Goal: Transaction & Acquisition: Purchase product/service

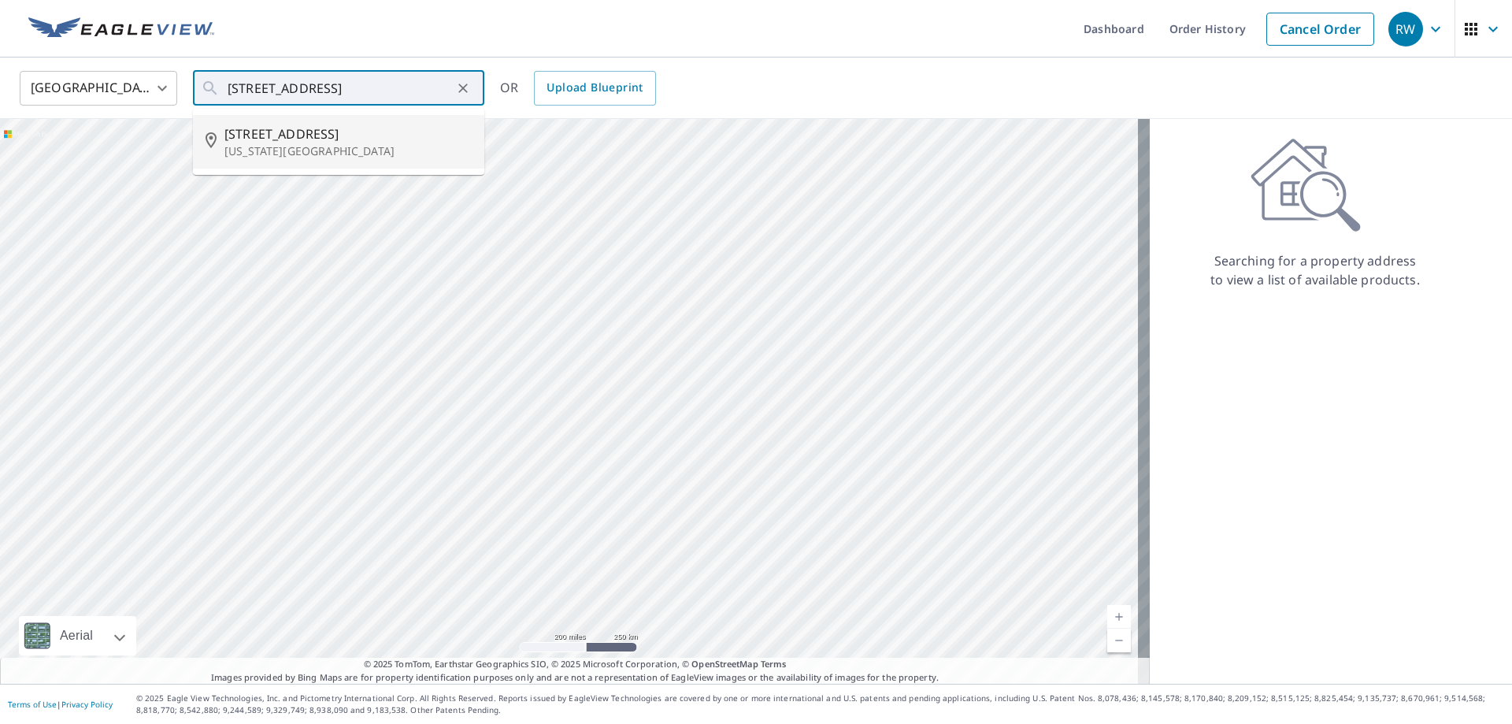
click at [336, 137] on span "[STREET_ADDRESS]" at bounding box center [347, 133] width 247 height 19
type input "[STREET_ADDRESS][US_STATE]"
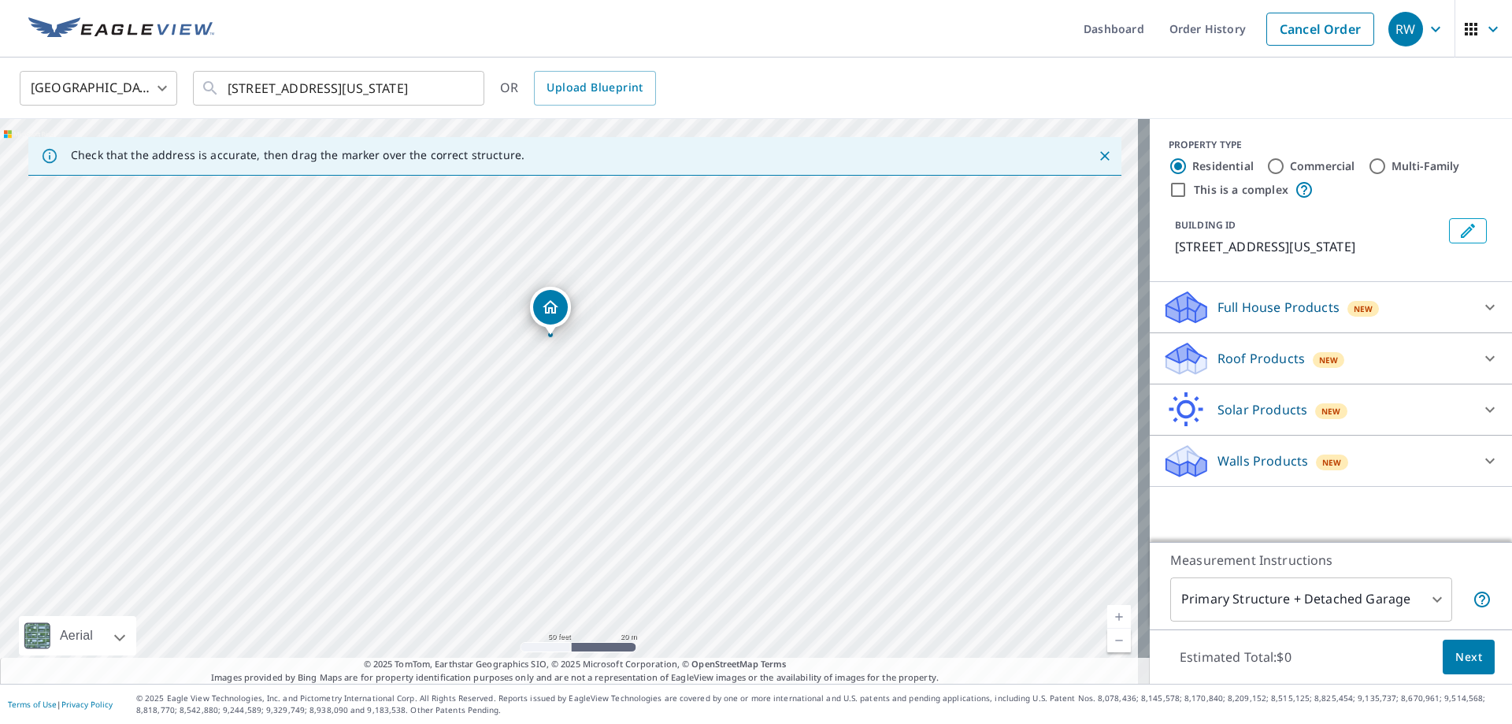
click at [1352, 374] on div "Roof Products New" at bounding box center [1317, 358] width 309 height 37
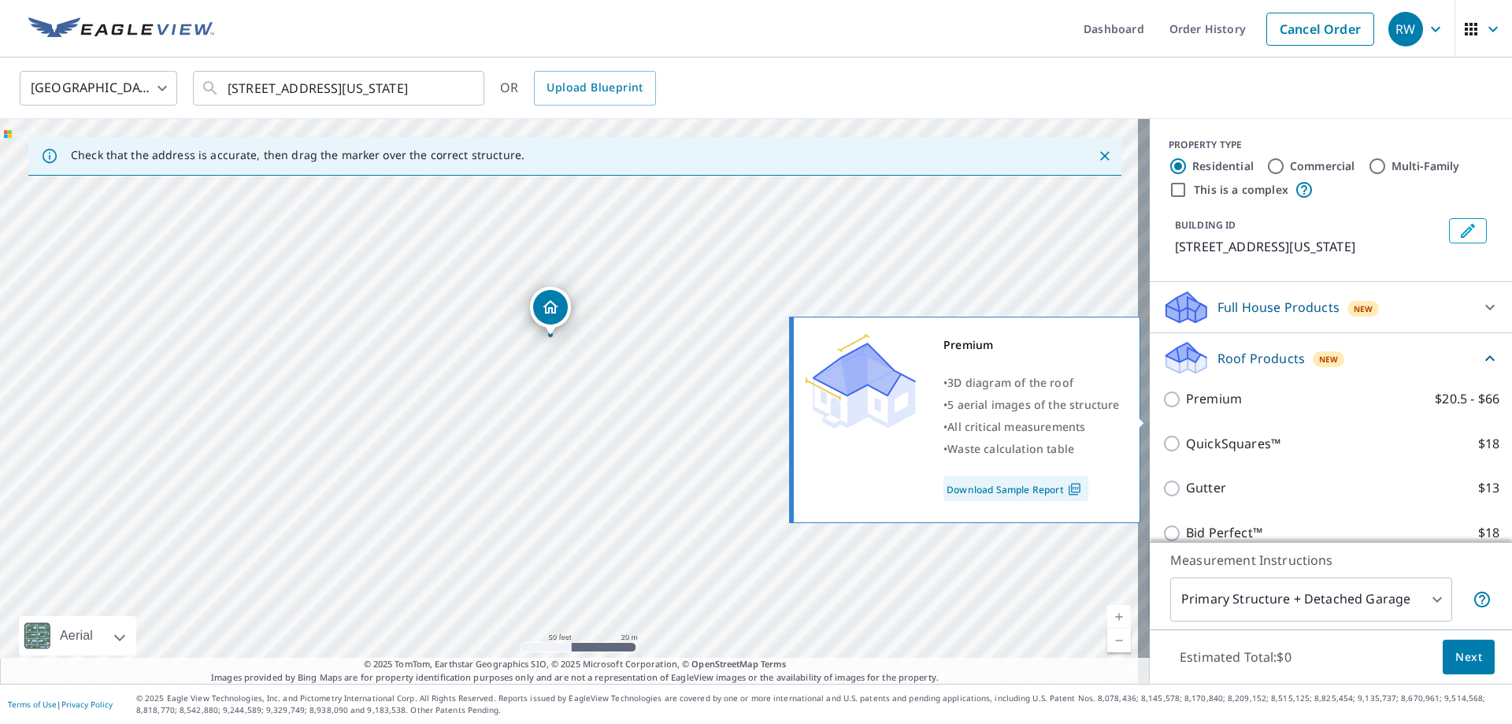
click at [1279, 409] on label "Premium $20.5 - $66" at bounding box center [1343, 399] width 314 height 20
click at [1186, 409] on input "Premium $20.5 - $66" at bounding box center [1175, 399] width 24 height 19
checkbox input "true"
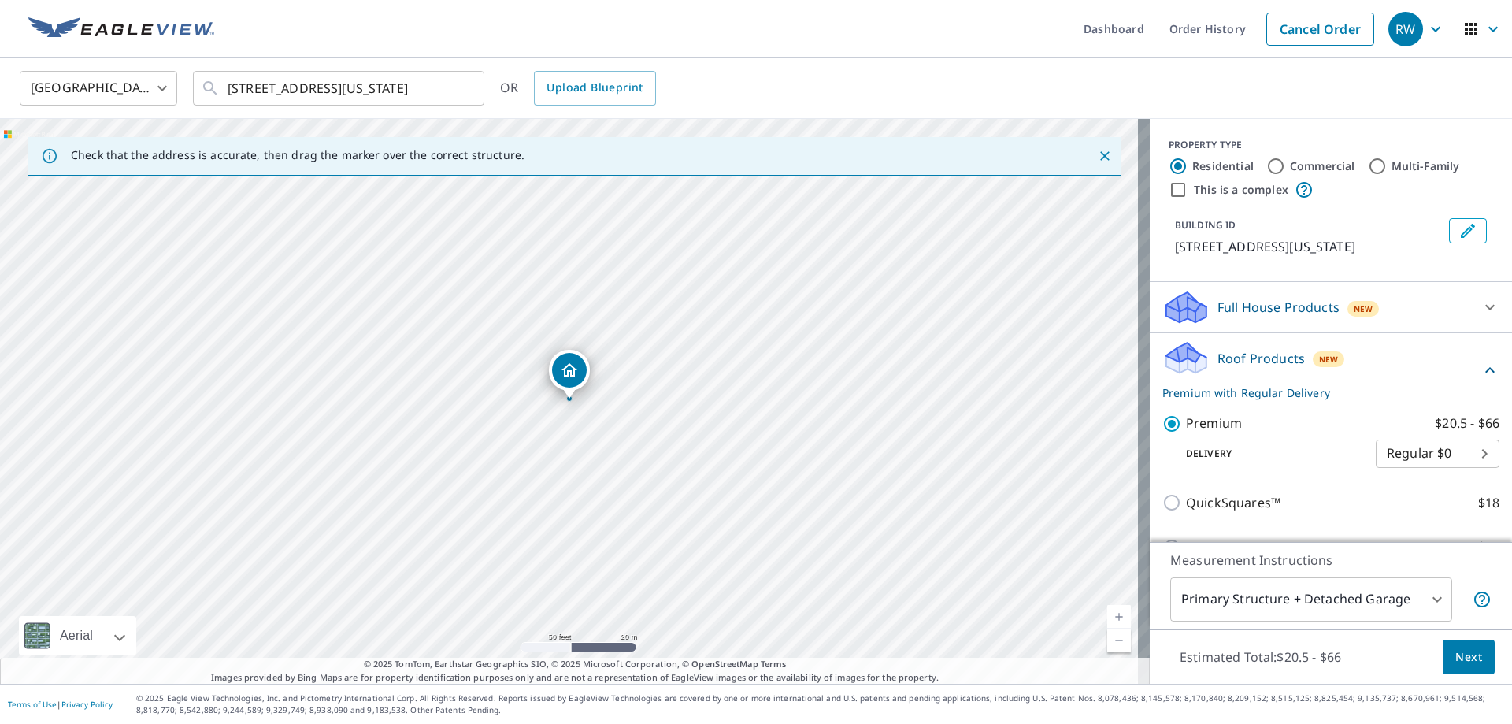
click at [1456, 658] on span "Next" at bounding box center [1469, 657] width 27 height 20
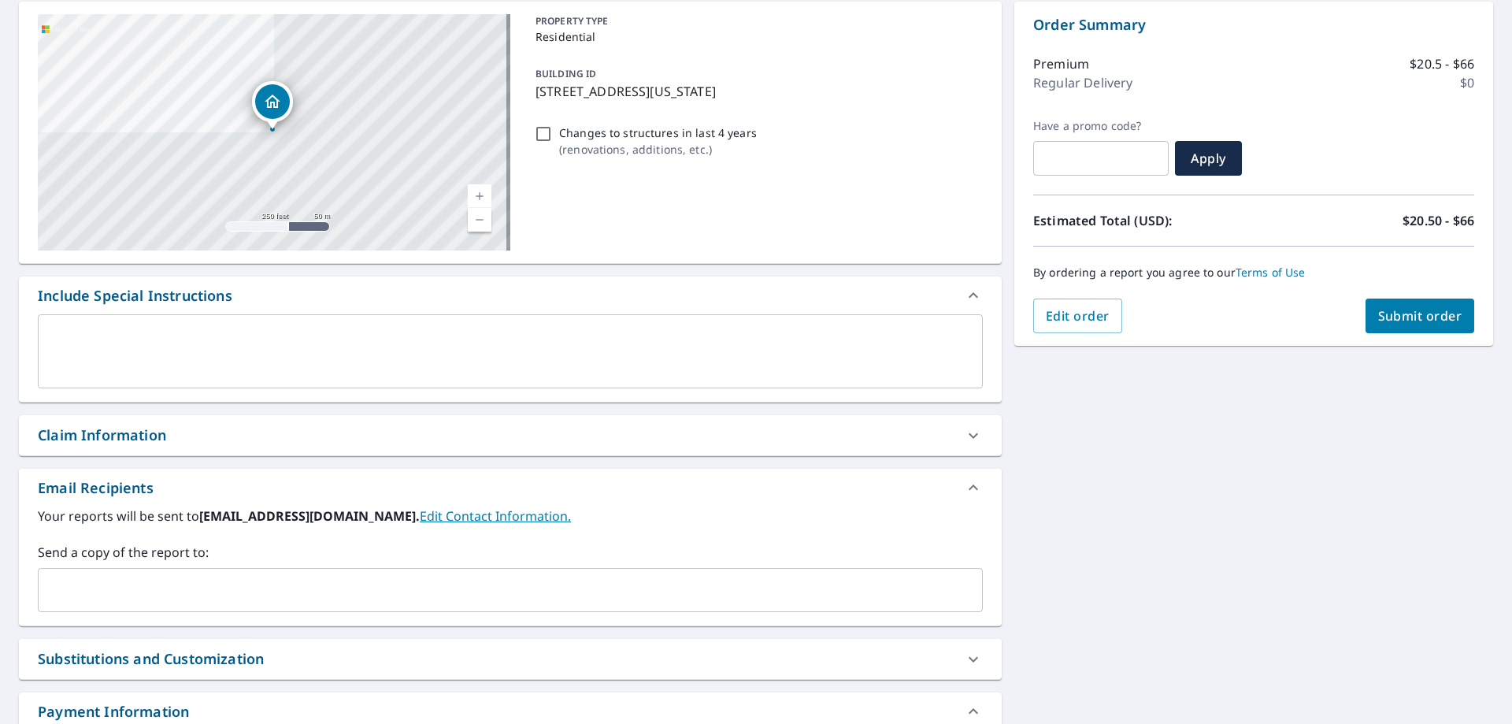
scroll to position [158, 0]
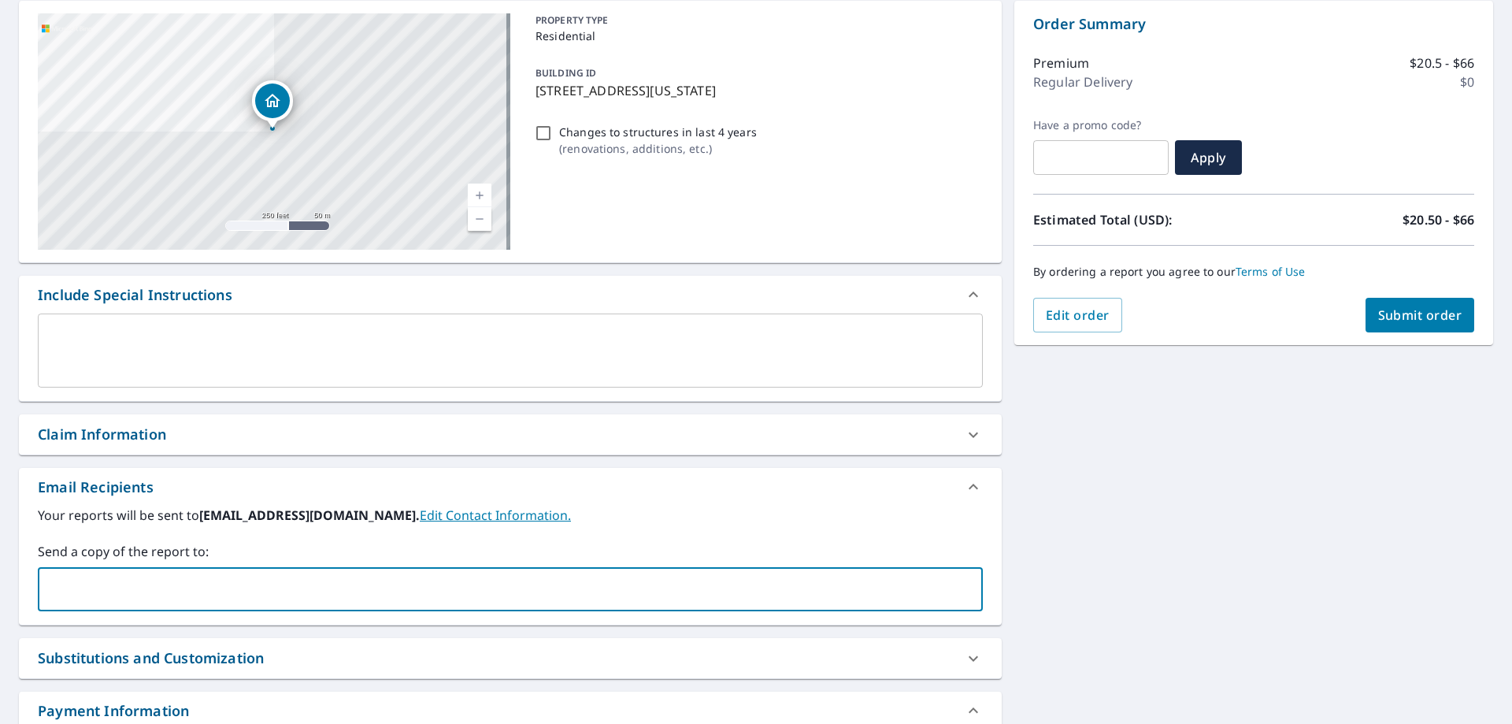
click at [160, 581] on input "text" at bounding box center [498, 589] width 907 height 30
type input "[PERSON_NAME][EMAIL_ADDRESS][PERSON_NAME][DOMAIN_NAME]"
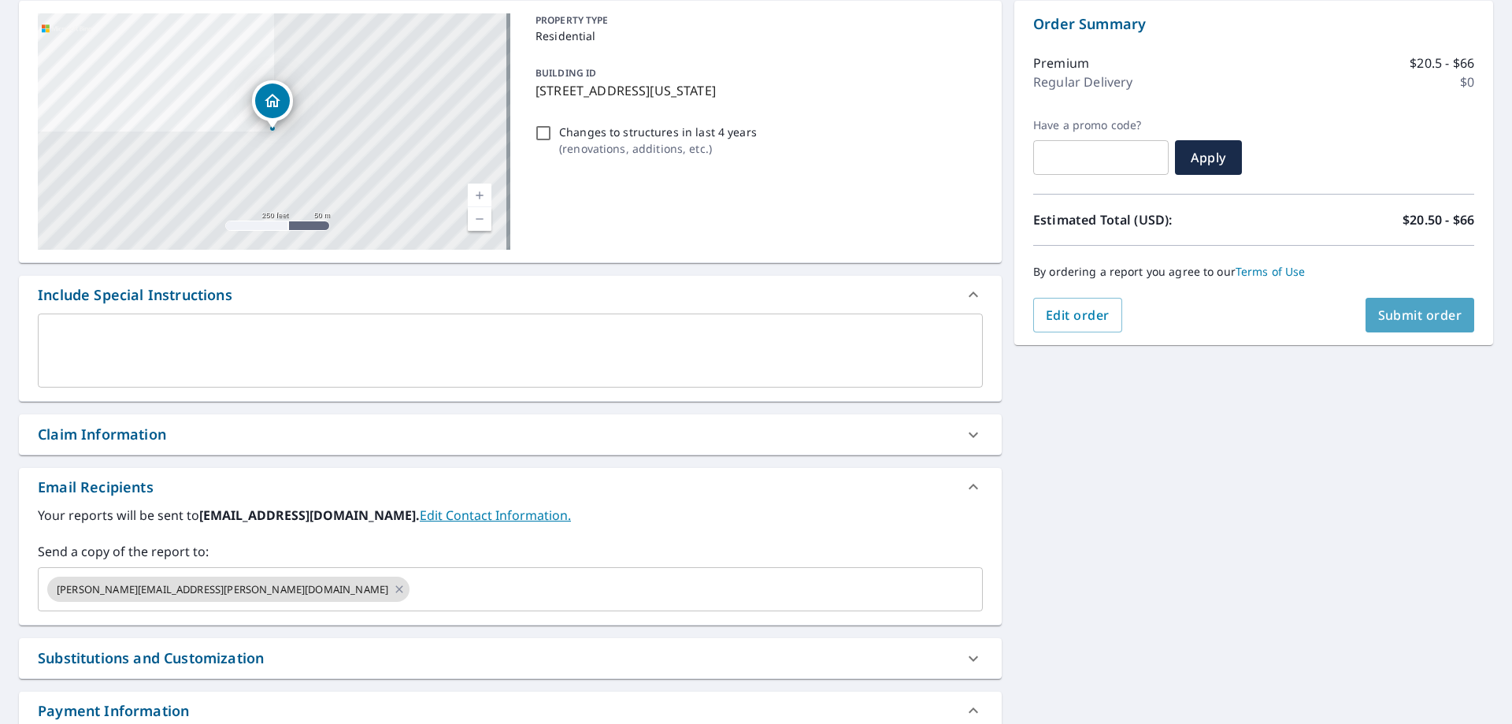
click at [1389, 314] on span "Submit order" at bounding box center [1420, 314] width 84 height 17
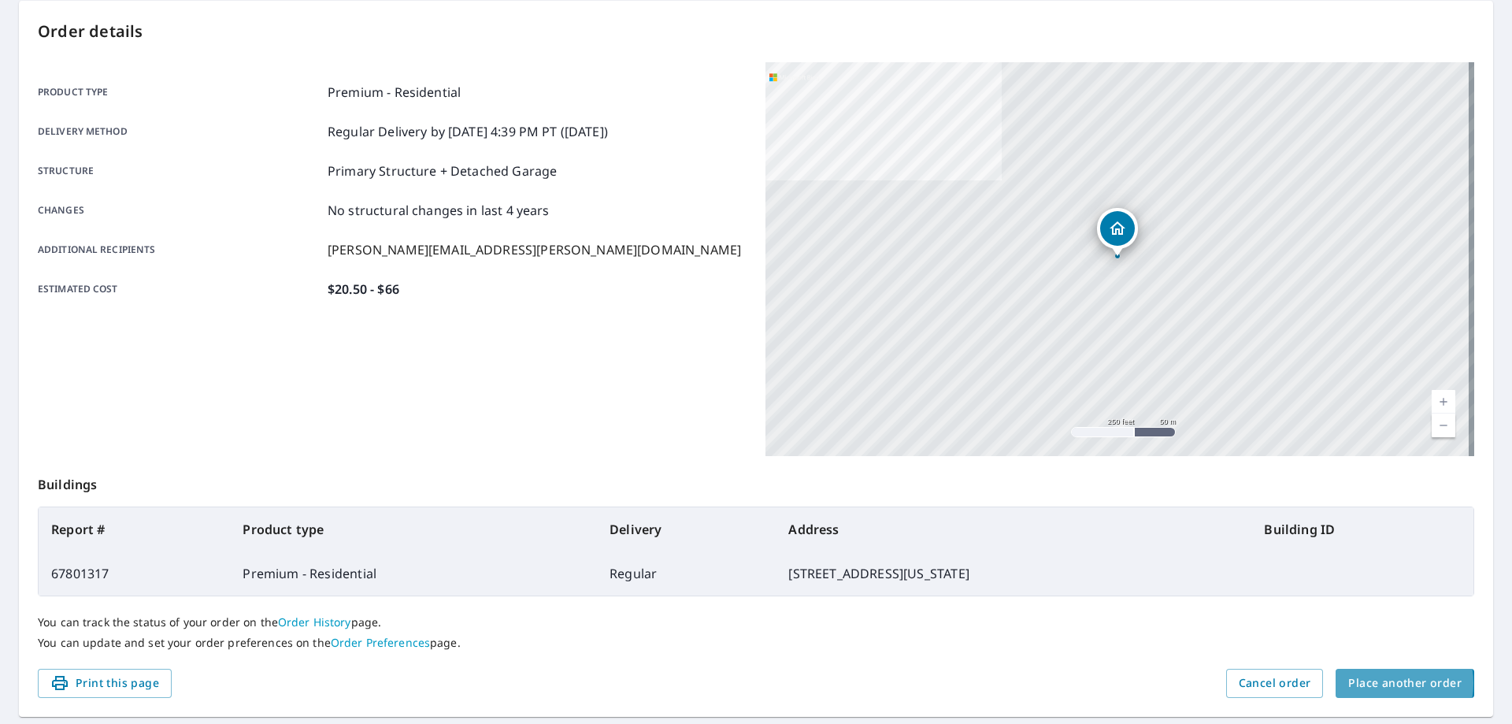
click at [1376, 683] on span "Place another order" at bounding box center [1405, 683] width 113 height 20
